Goal: Task Accomplishment & Management: Use online tool/utility

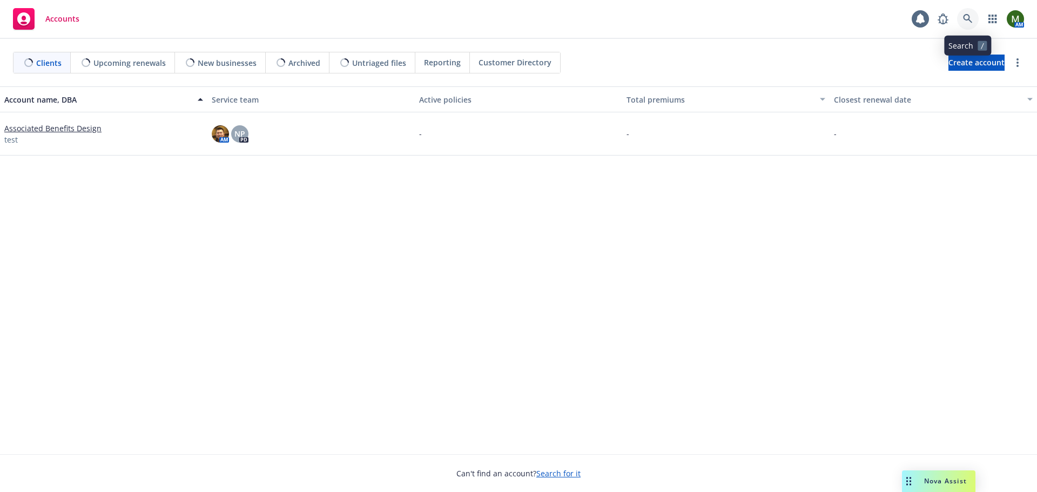
click at [963, 19] on icon at bounding box center [968, 19] width 10 height 10
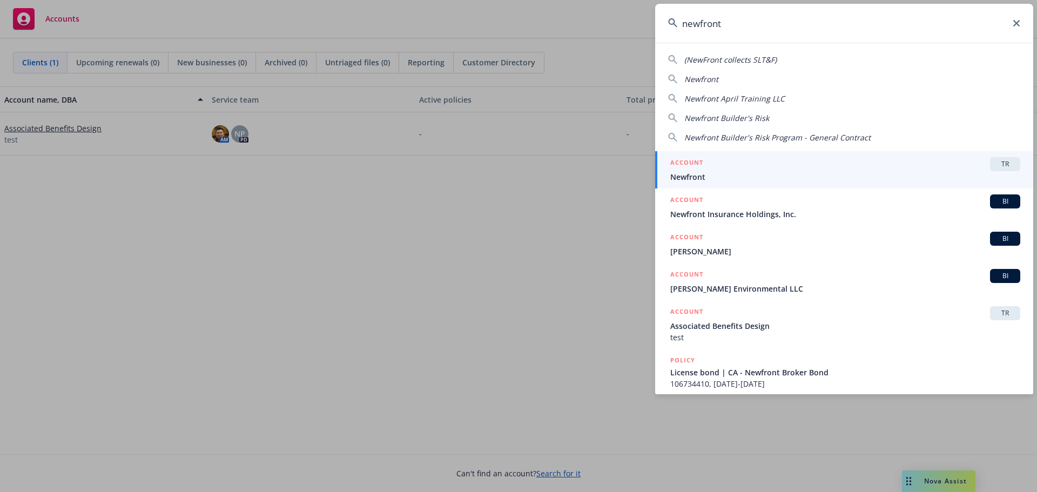
type input "newfront"
click at [809, 168] on div "ACCOUNT TR" at bounding box center [845, 164] width 350 height 14
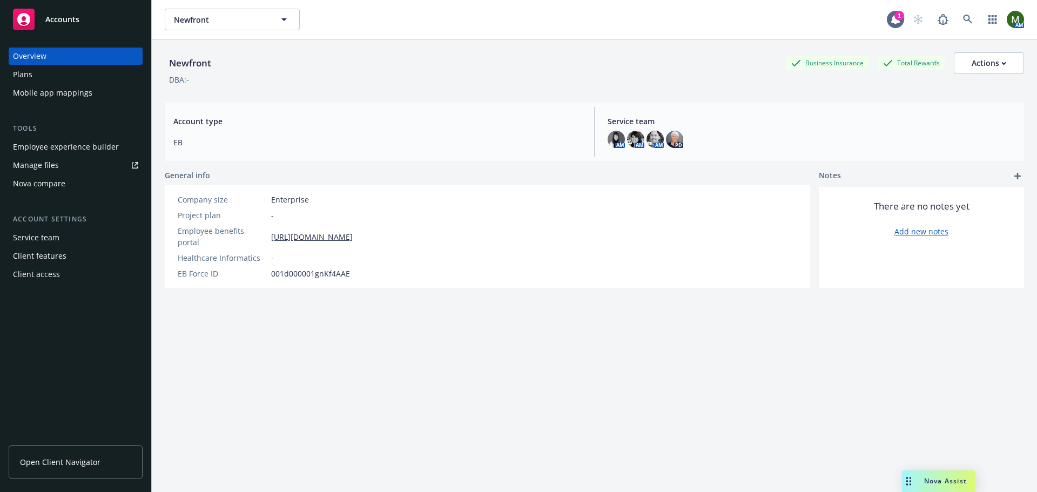
click at [70, 144] on div "Employee experience builder" at bounding box center [66, 146] width 106 height 17
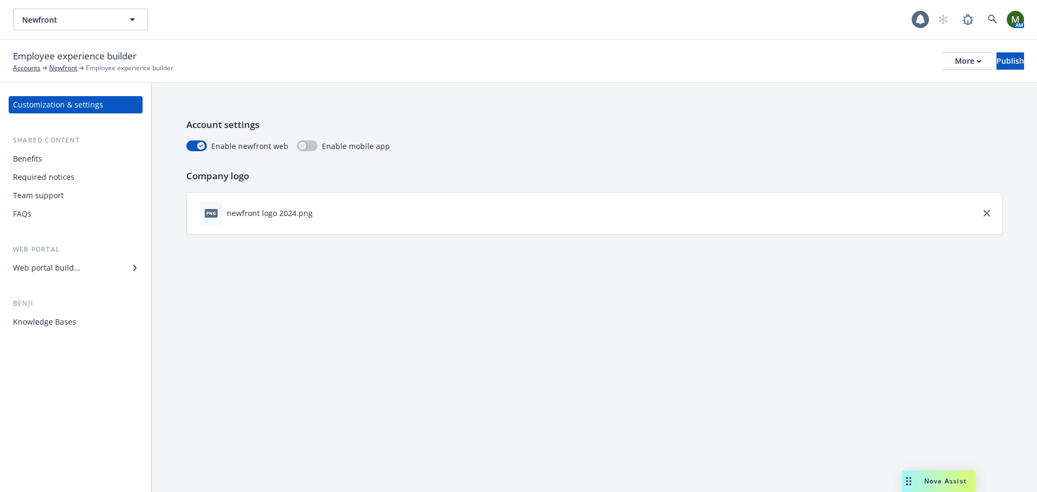
click at [98, 157] on div "Benefits" at bounding box center [75, 158] width 125 height 17
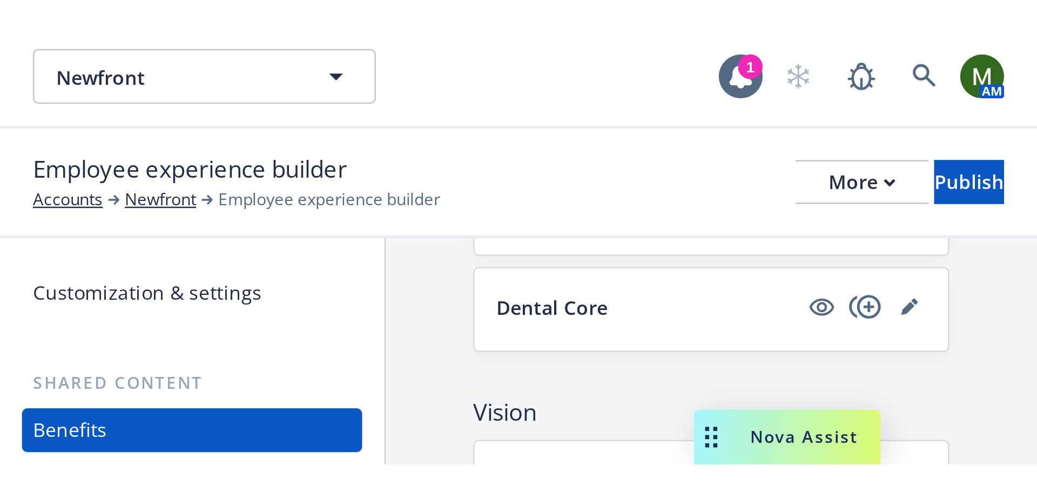
scroll to position [541, 0]
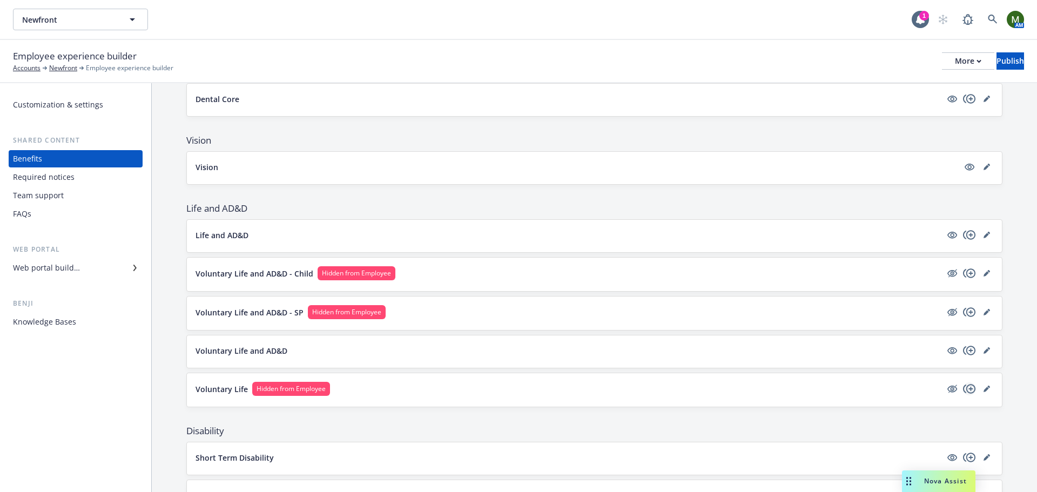
click at [964, 391] on icon "copyPlus" at bounding box center [969, 388] width 13 height 13
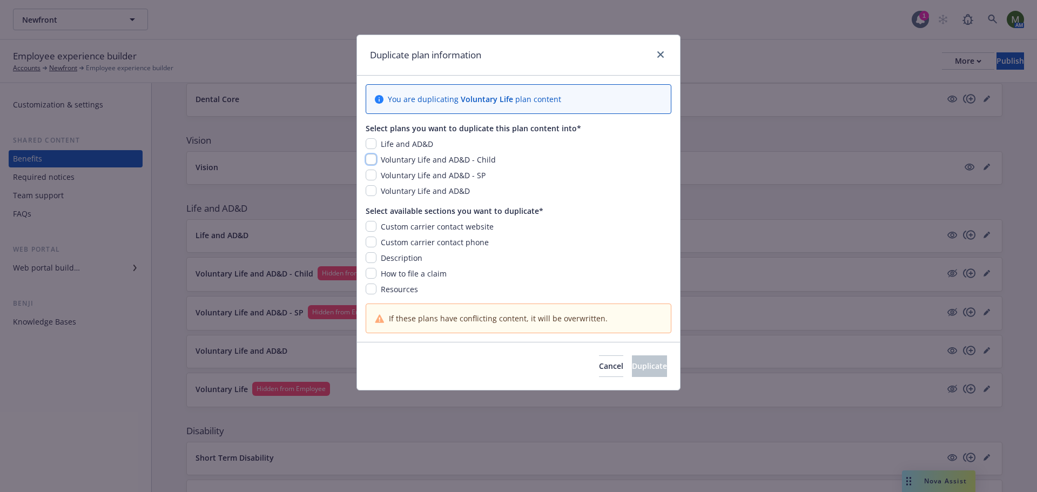
click at [372, 161] on input "checkbox" at bounding box center [371, 159] width 11 height 11
checkbox input "true"
click at [374, 173] on input "checkbox" at bounding box center [371, 175] width 11 height 11
checkbox input "true"
click at [372, 224] on input "checkbox" at bounding box center [371, 226] width 11 height 11
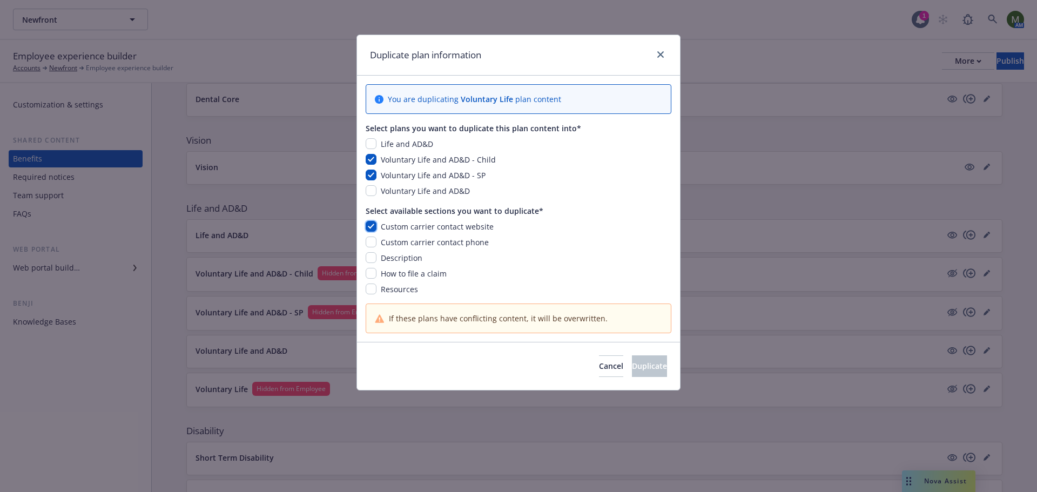
checkbox input "true"
click at [372, 238] on input "checkbox" at bounding box center [371, 242] width 11 height 11
checkbox input "true"
click at [374, 257] on input "checkbox" at bounding box center [371, 257] width 11 height 11
checkbox input "true"
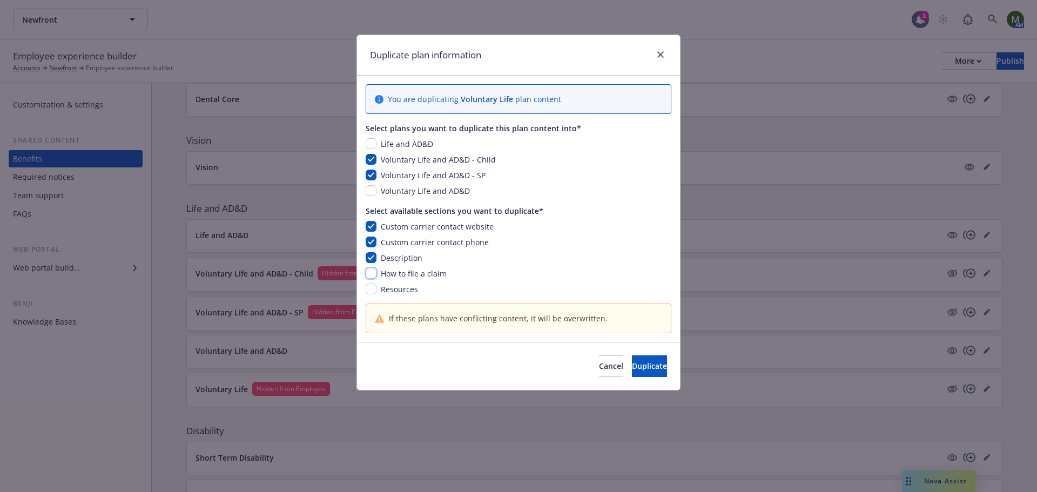
click at [374, 271] on input "checkbox" at bounding box center [371, 273] width 11 height 11
checkbox input "true"
click at [371, 288] on input "checkbox" at bounding box center [371, 289] width 11 height 11
checkbox input "true"
click at [632, 362] on button "Duplicate" at bounding box center [649, 366] width 35 height 22
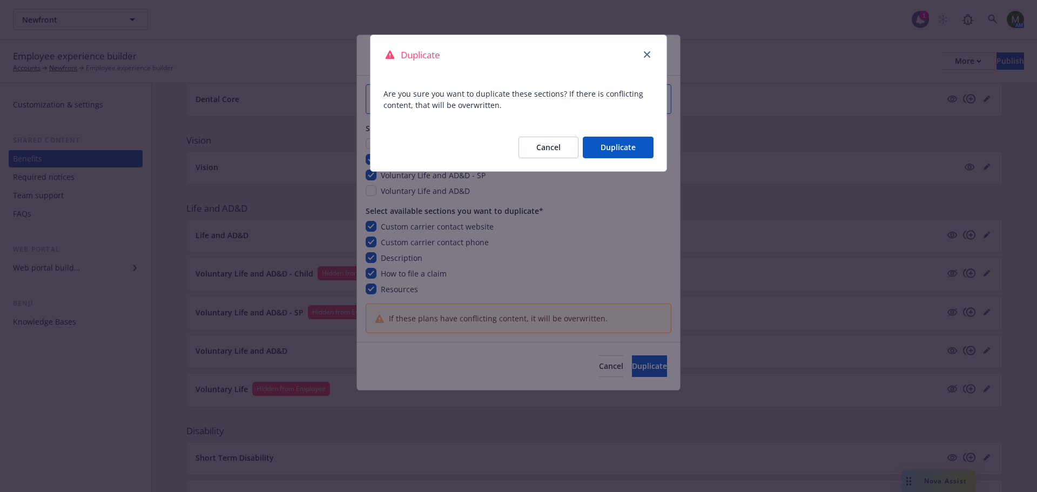
click at [603, 146] on button "Duplicate" at bounding box center [618, 148] width 71 height 22
